Goal: Task Accomplishment & Management: Complete application form

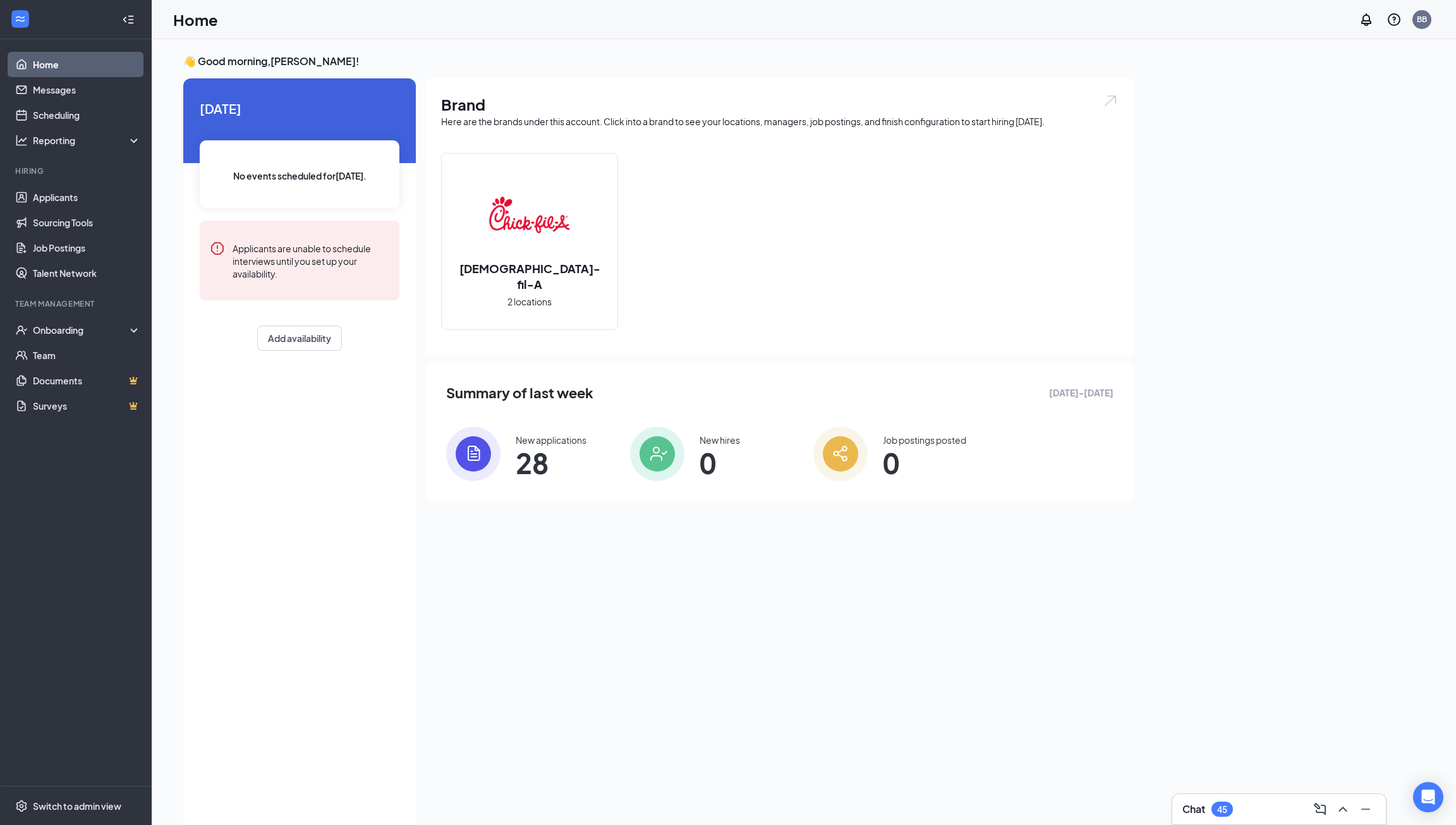
click at [479, 445] on img at bounding box center [472, 454] width 54 height 54
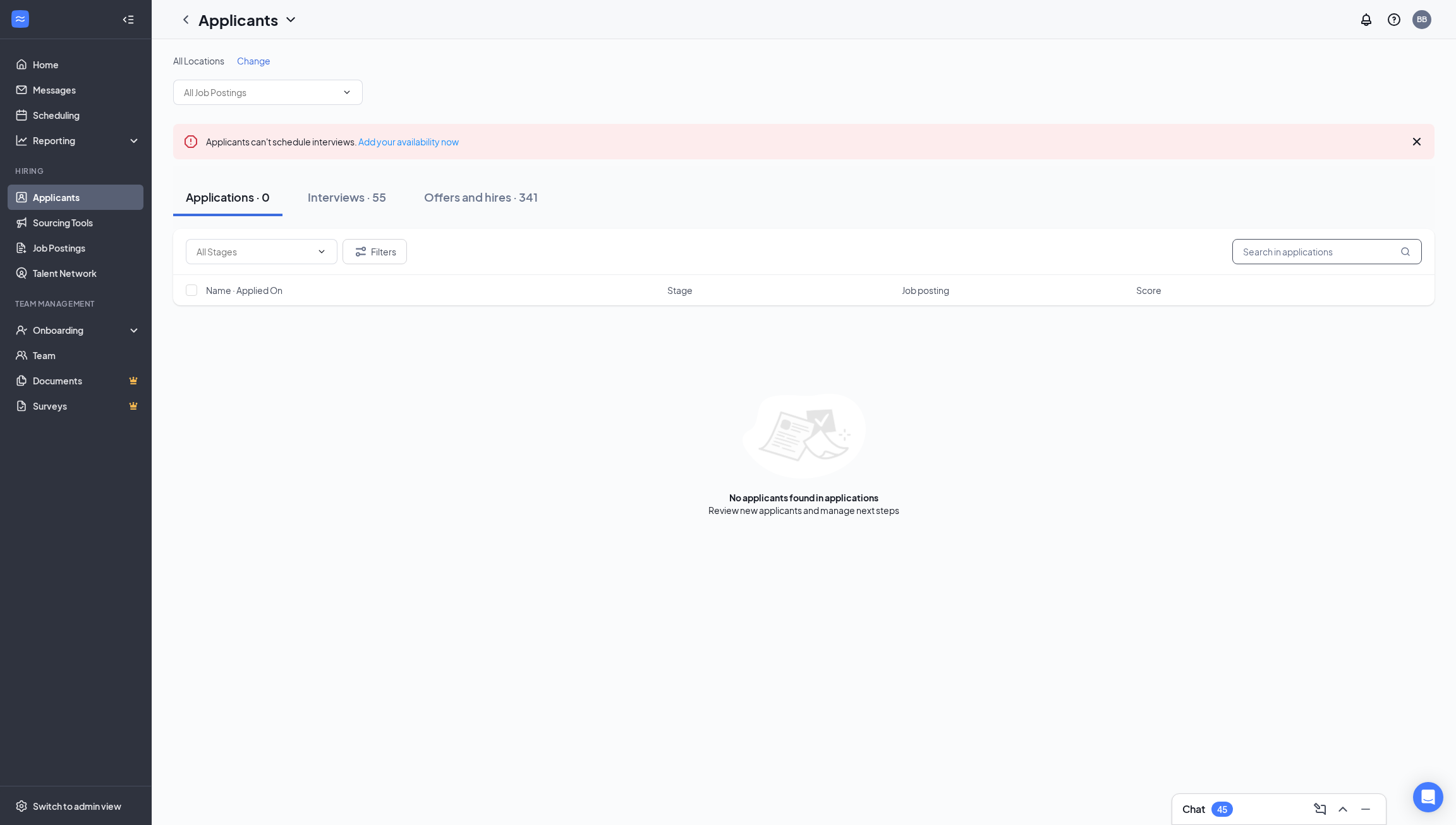
click at [1316, 248] on input "text" at bounding box center [1327, 251] width 190 height 25
paste input "[PERSON_NAME]"
type input "[PERSON_NAME]"
click at [343, 92] on icon "ChevronDown" at bounding box center [347, 93] width 10 height 10
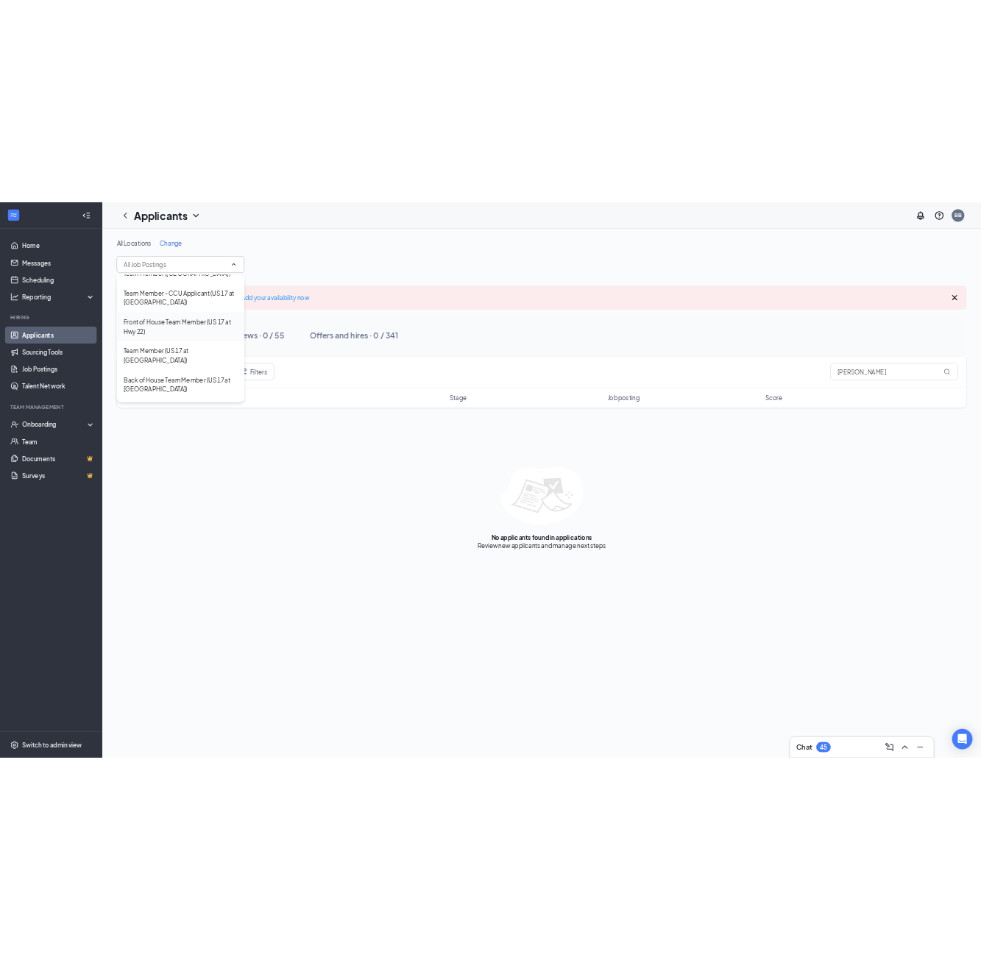
scroll to position [221, 0]
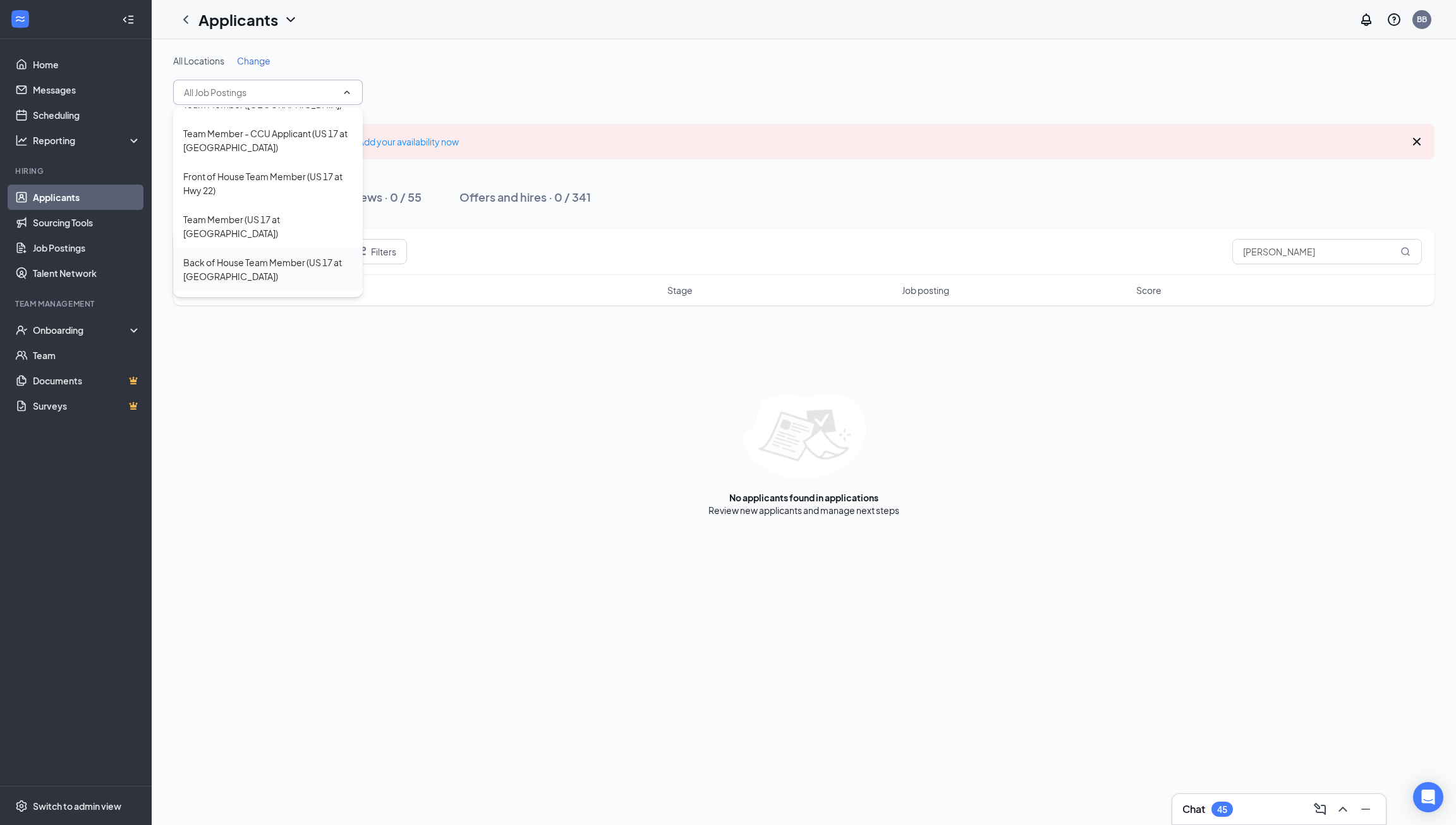
click at [279, 255] on div "Back of House Team Member (US 17 at [GEOGRAPHIC_DATA])" at bounding box center [267, 269] width 169 height 28
type input "Back of House Team Member (US 17 at [GEOGRAPHIC_DATA])"
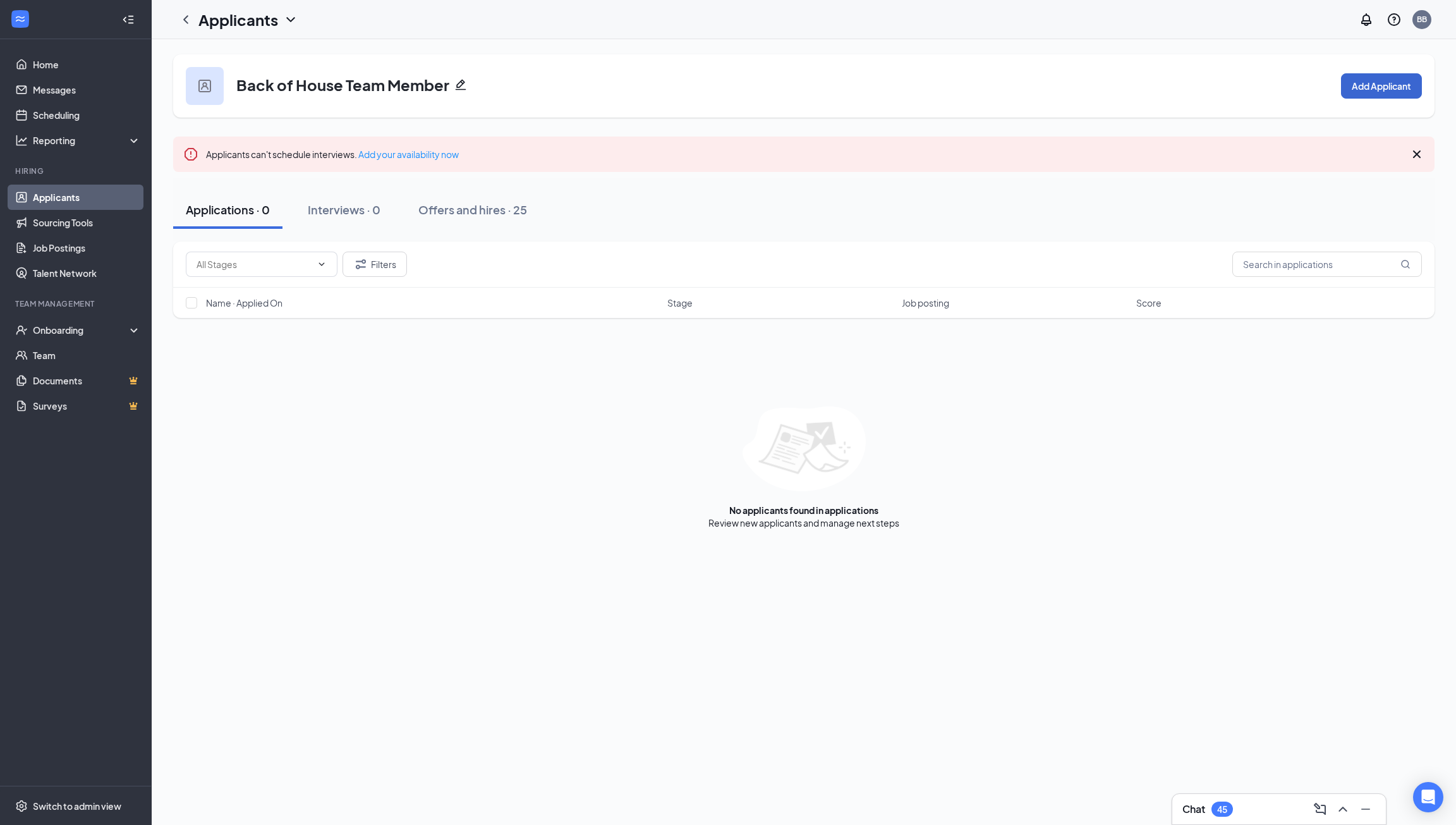
drag, startPoint x: 257, startPoint y: 235, endPoint x: 1370, endPoint y: 83, distance: 1123.3
click at [1370, 83] on button "Add Applicant" at bounding box center [1381, 85] width 81 height 25
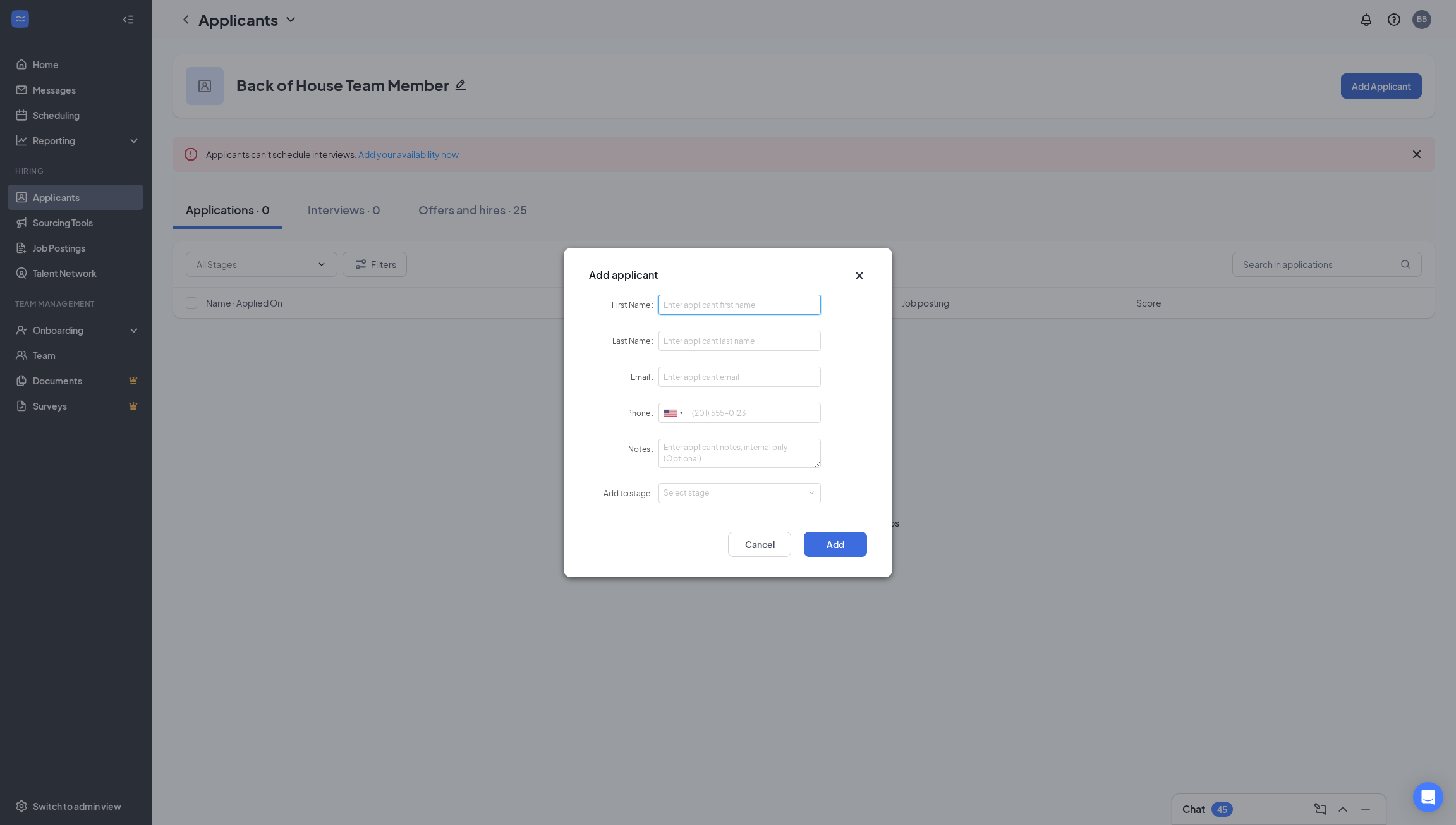
paste input "[PERSON_NAME]"
drag, startPoint x: 1370, startPoint y: 83, endPoint x: 722, endPoint y: 303, distance: 684.3
click at [722, 303] on input "[PERSON_NAME]" at bounding box center [740, 305] width 162 height 21
type input "[PERSON_NAME]"
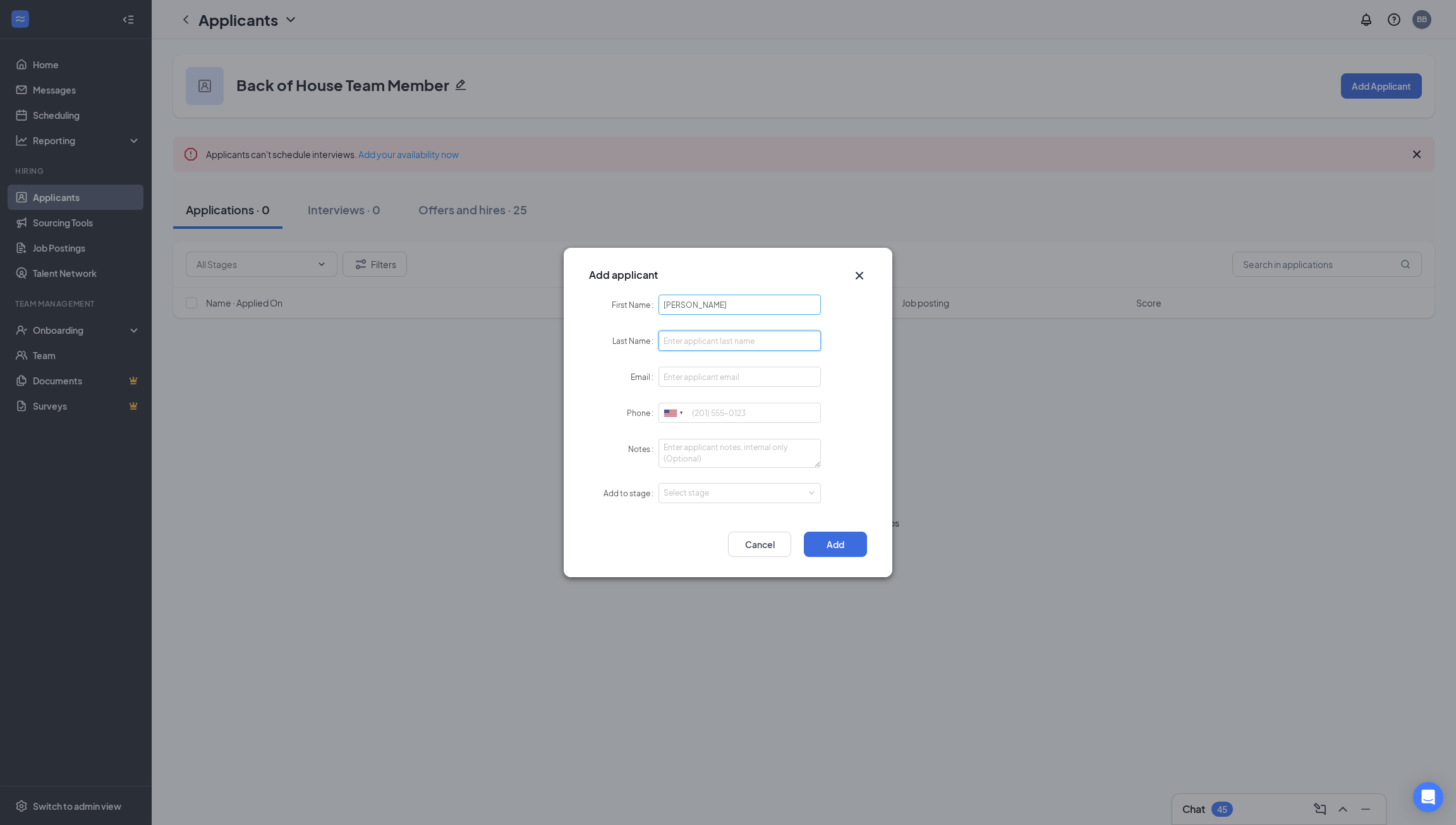
paste input "[PERSON_NAME]"
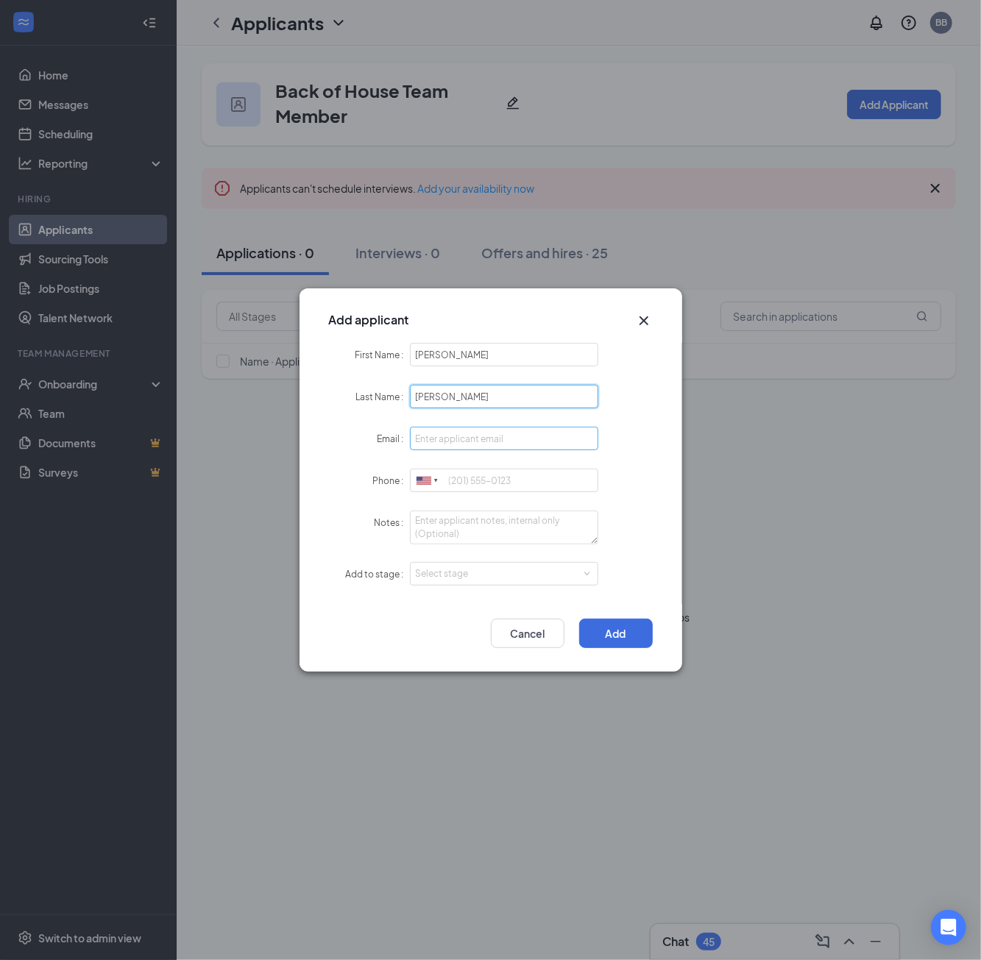
type input "[PERSON_NAME]"
paste input "[EMAIL_ADDRESS][DOMAIN_NAME]"
type input "[EMAIL_ADDRESS][DOMAIN_NAME]"
click at [501, 484] on input "Phone" at bounding box center [504, 481] width 189 height 24
click at [490, 484] on input "Phone" at bounding box center [504, 481] width 189 height 24
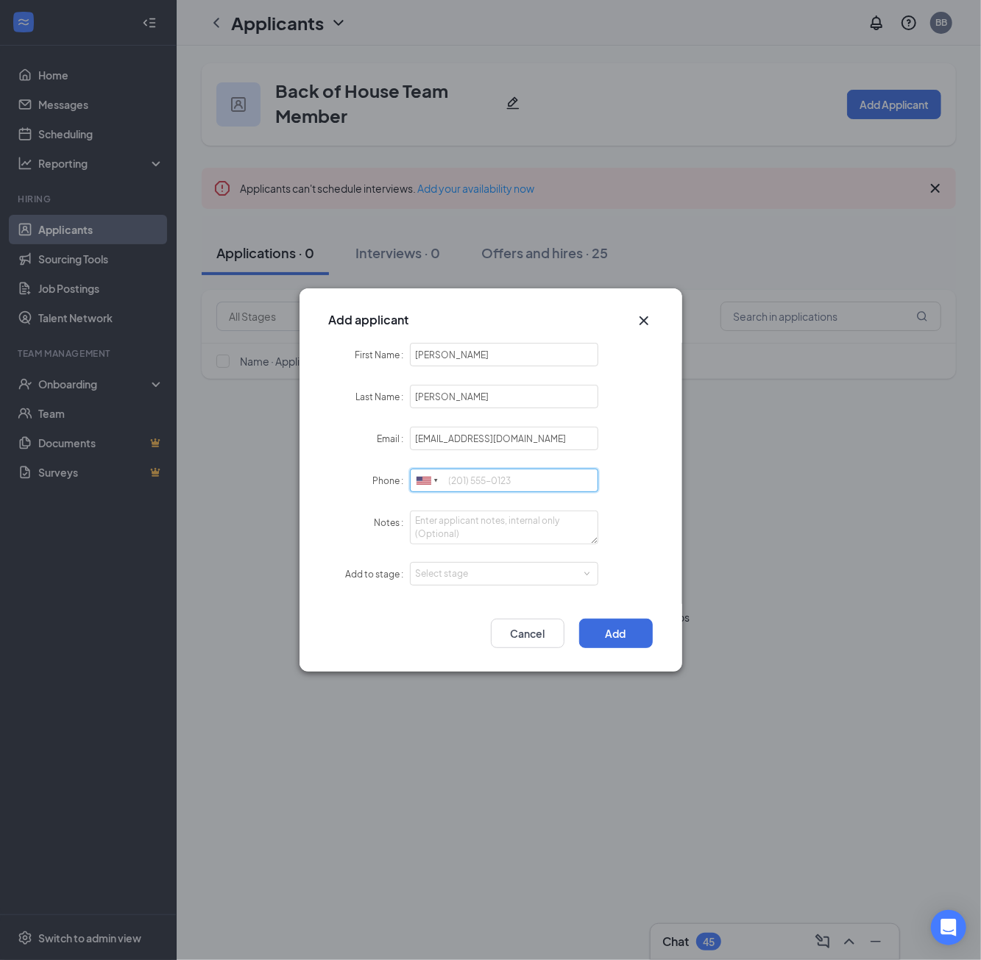
paste input "[PHONE_NUMBER]"
type input "[PHONE_NUMBER]"
click at [507, 513] on textarea "Notes" at bounding box center [504, 528] width 189 height 34
click at [502, 575] on div "Select stage" at bounding box center [501, 573] width 171 height 15
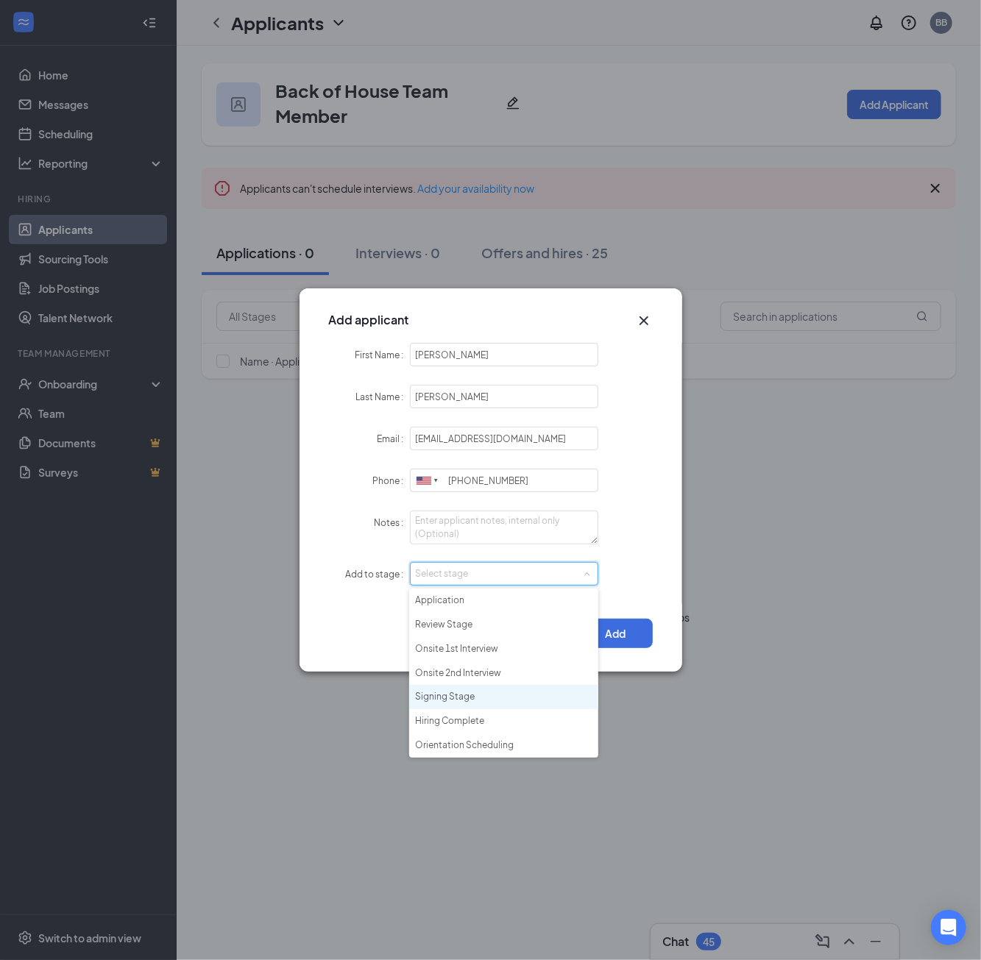
click at [480, 699] on li "Signing Stage" at bounding box center [503, 697] width 189 height 24
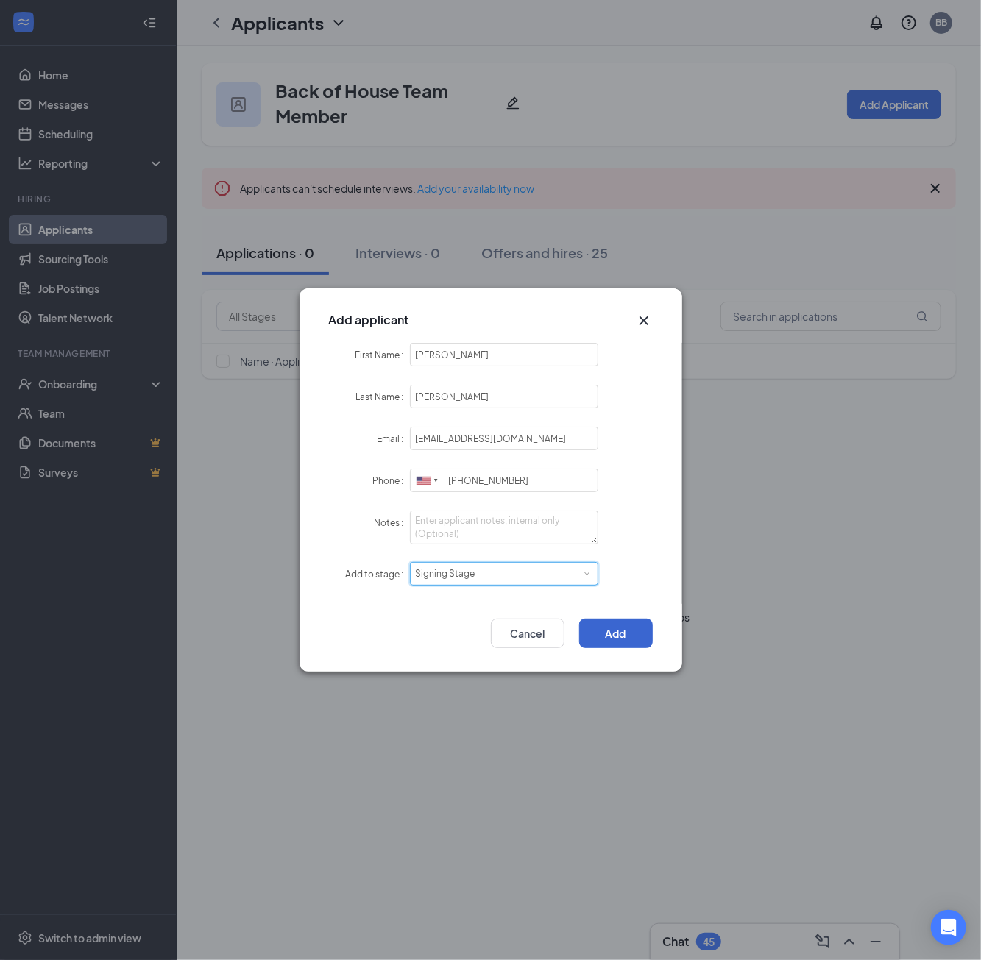
click at [619, 631] on button "Add" at bounding box center [616, 633] width 74 height 29
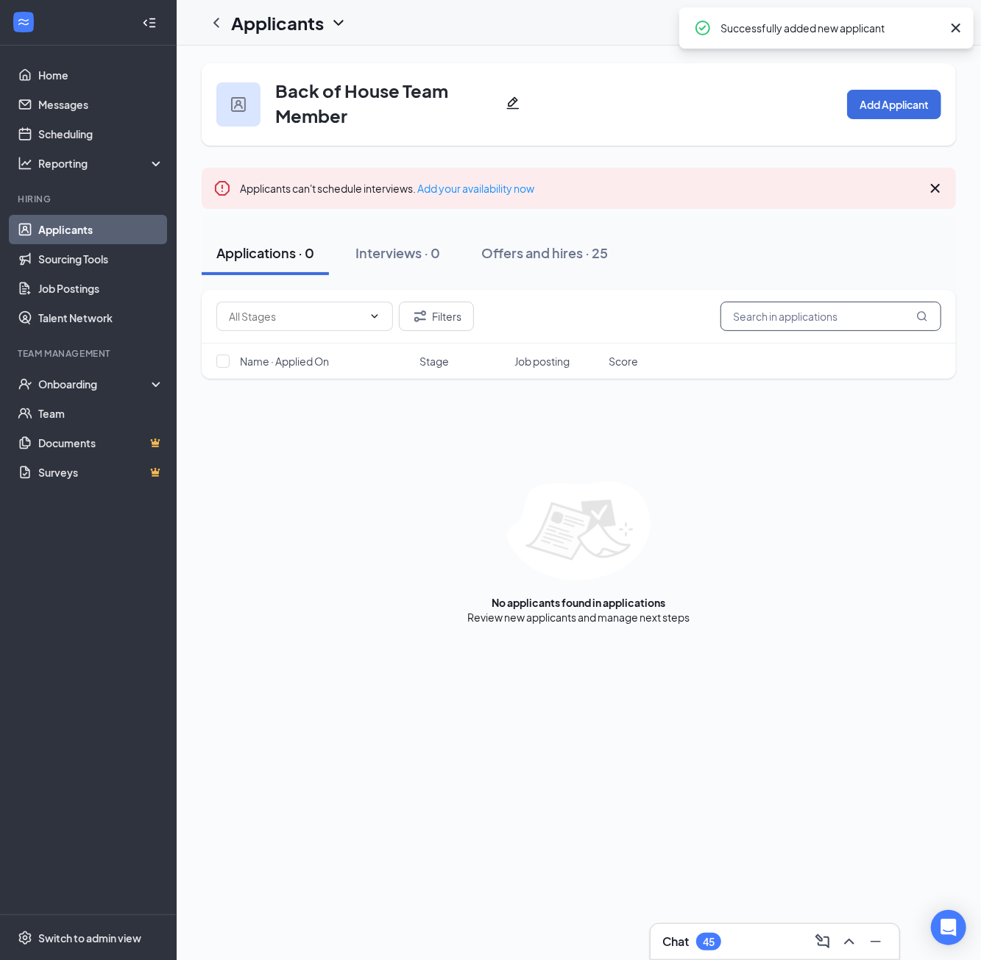
click at [861, 318] on input "text" at bounding box center [830, 316] width 221 height 29
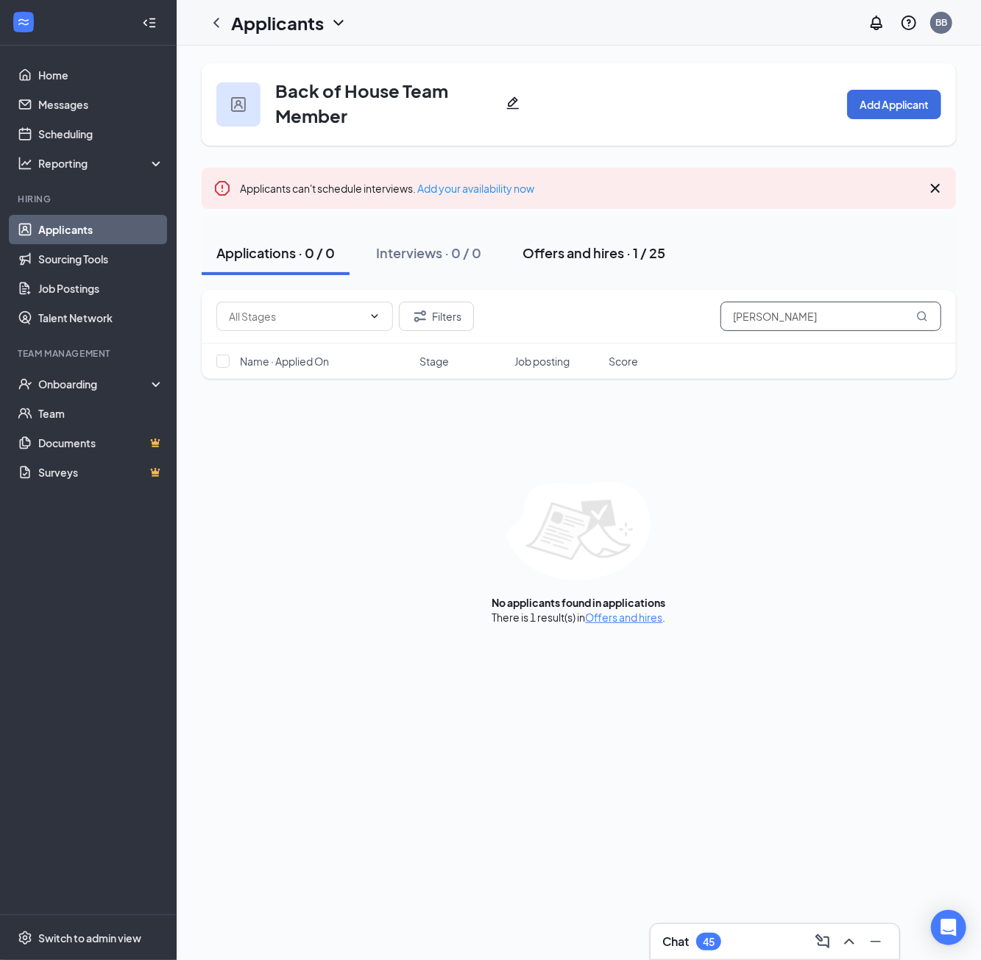
type input "[PERSON_NAME]"
click at [619, 251] on div "Offers and hires · 1 / 25" at bounding box center [593, 253] width 143 height 18
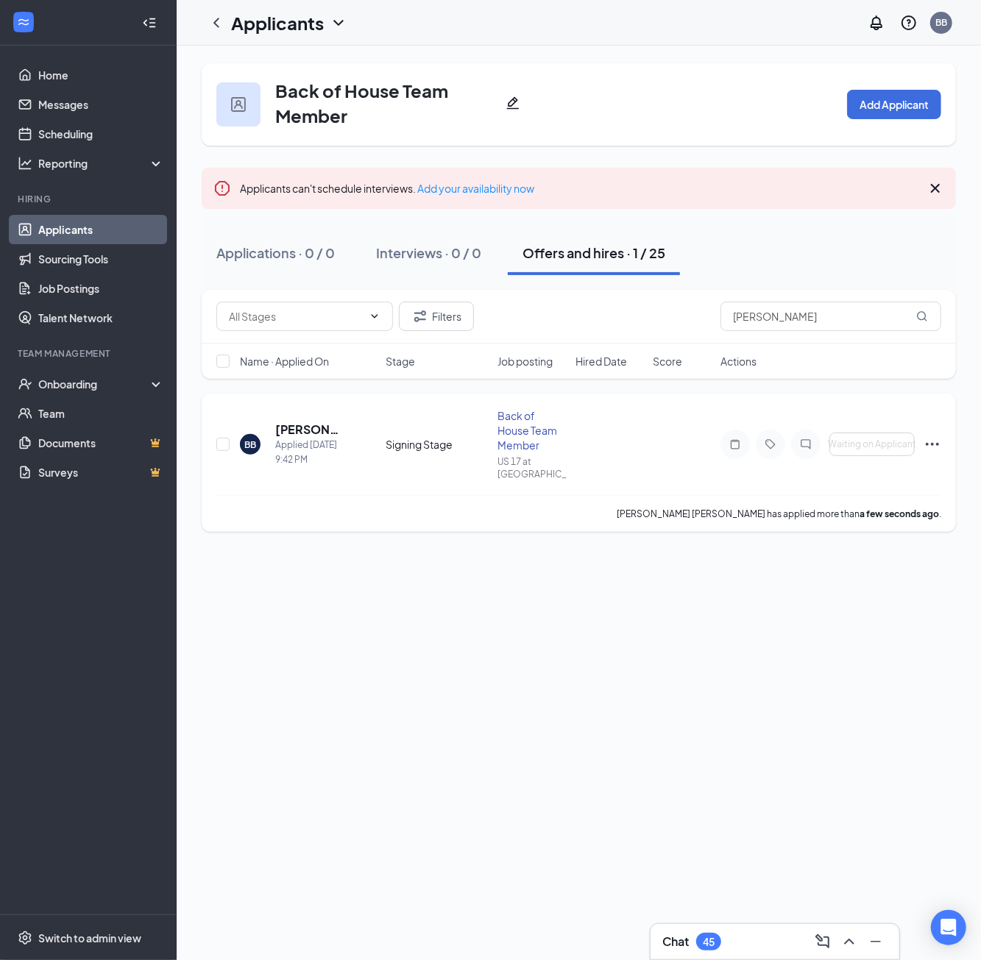
click at [934, 440] on icon "Ellipses" at bounding box center [932, 445] width 18 height 18
click at [867, 725] on li "Send signing request" at bounding box center [866, 713] width 150 height 32
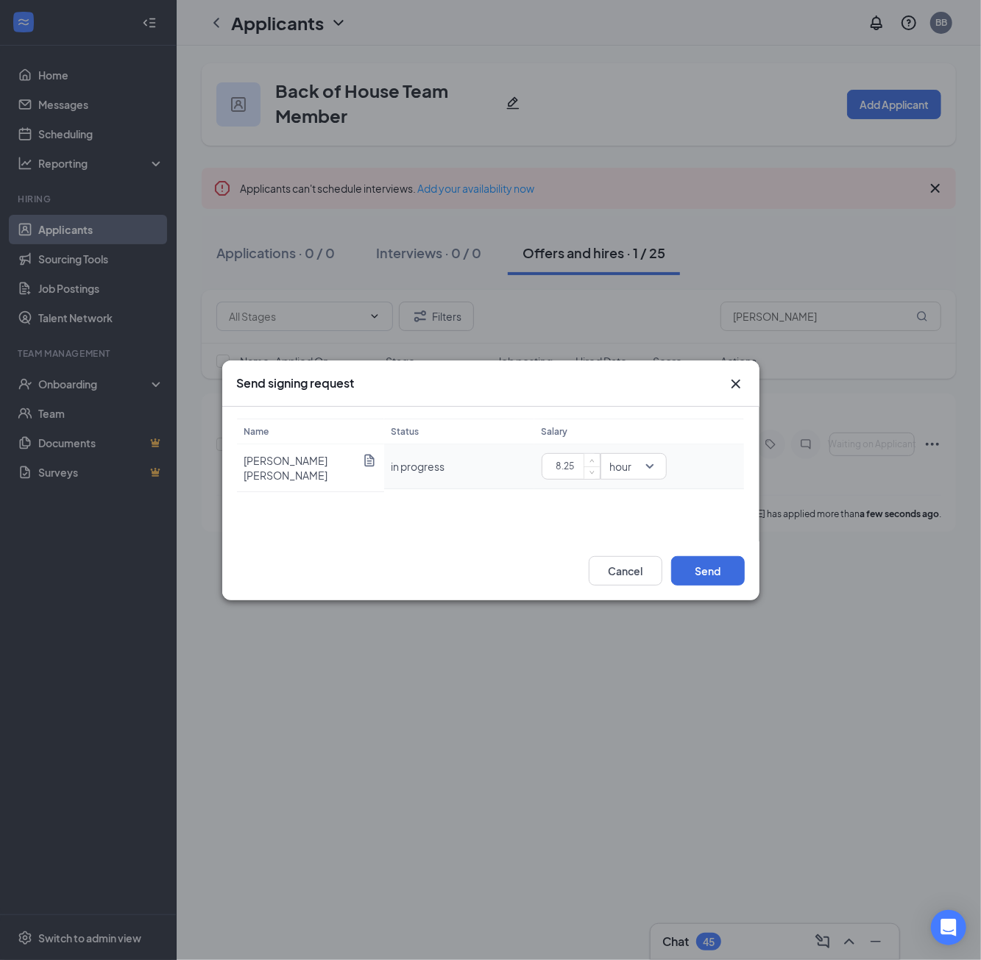
click at [580, 460] on input "8.25" at bounding box center [573, 466] width 51 height 22
type input "15"
click at [692, 561] on button "Send" at bounding box center [708, 570] width 74 height 29
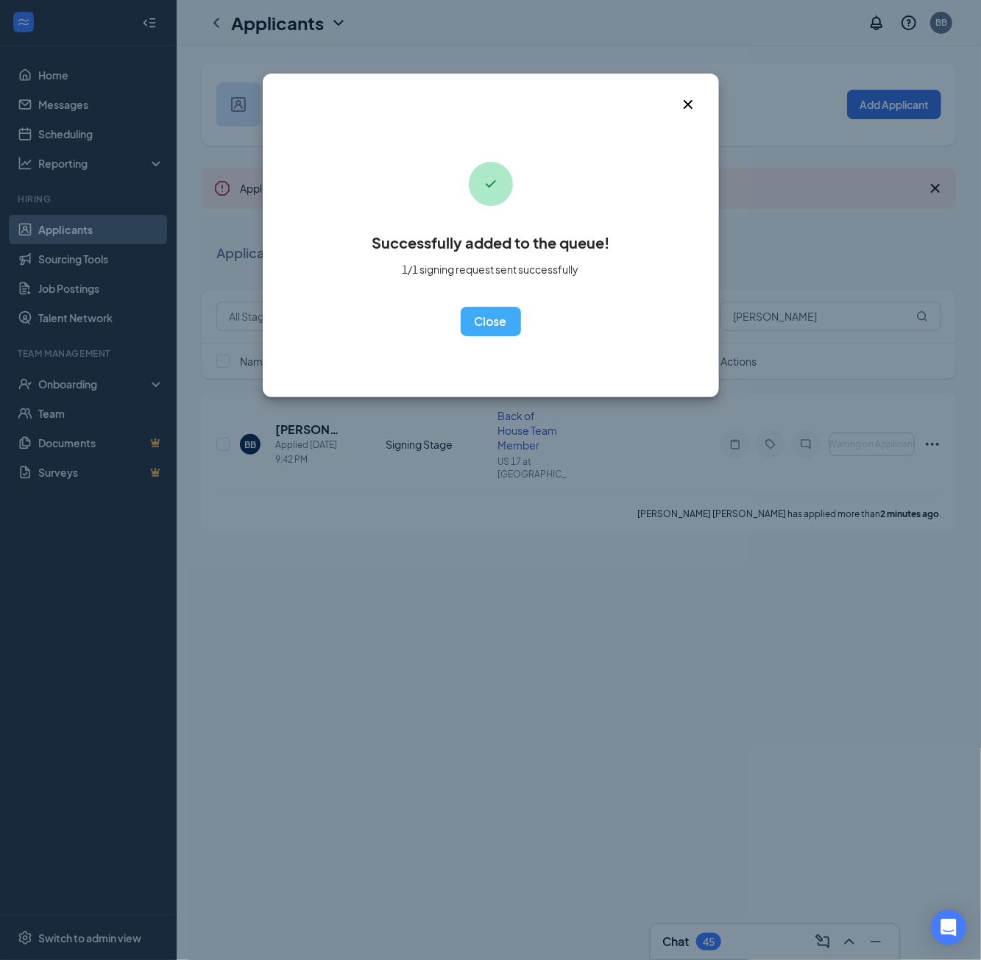
click at [516, 341] on div "Successfully added to the queue! 1/1 signing request sent successfully OK" at bounding box center [491, 236] width 456 height 324
click at [511, 330] on button "OK" at bounding box center [491, 321] width 60 height 29
